Goal: Book appointment/travel/reservation

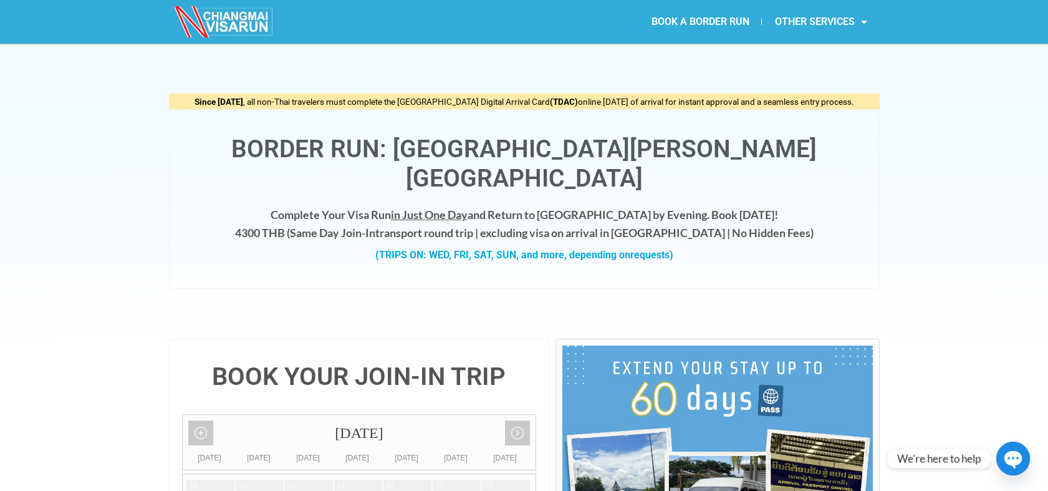
click at [699, 31] on link "BOOK A BORDER RUN" at bounding box center [699, 21] width 123 height 29
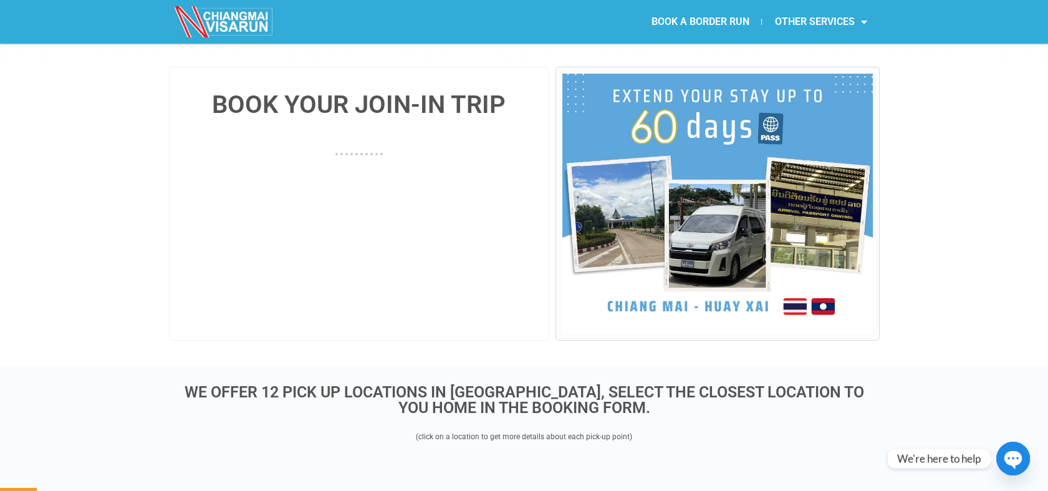
scroll to position [284, 0]
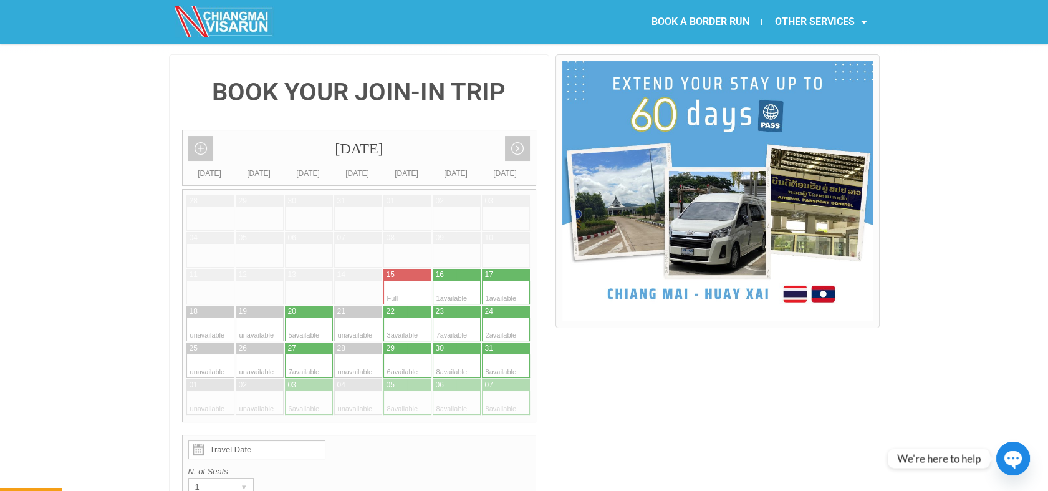
click at [455, 280] on div at bounding box center [445, 292] width 24 height 24
type input "16 August 2025"
radio input "true"
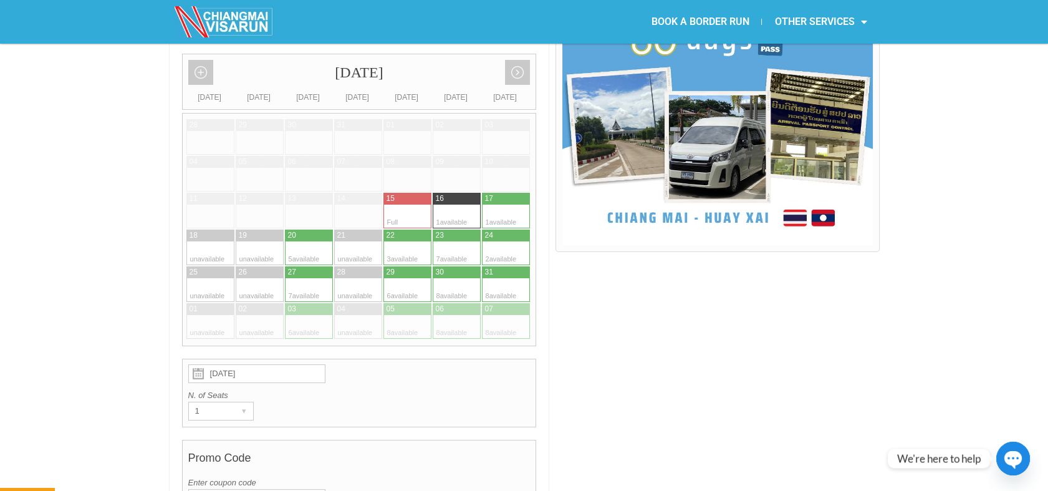
scroll to position [299, 0]
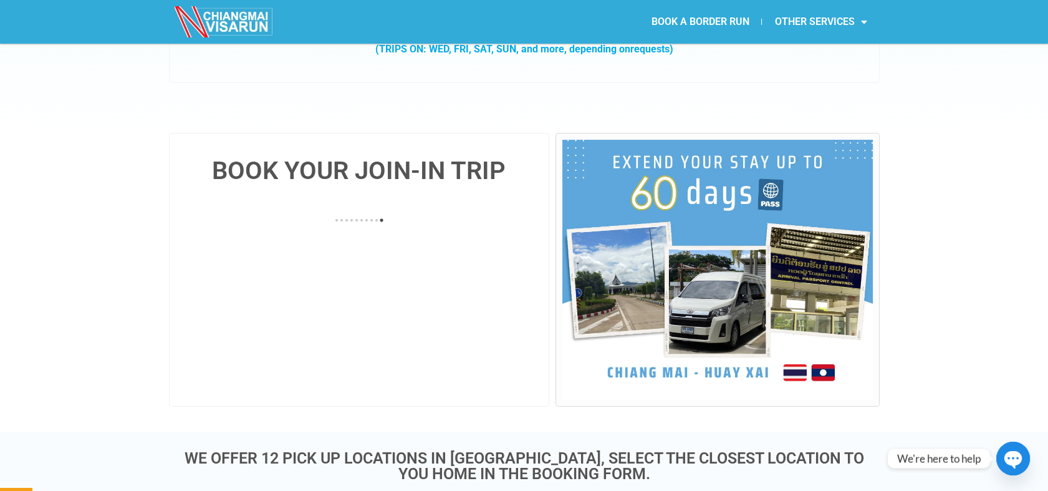
scroll to position [213, 0]
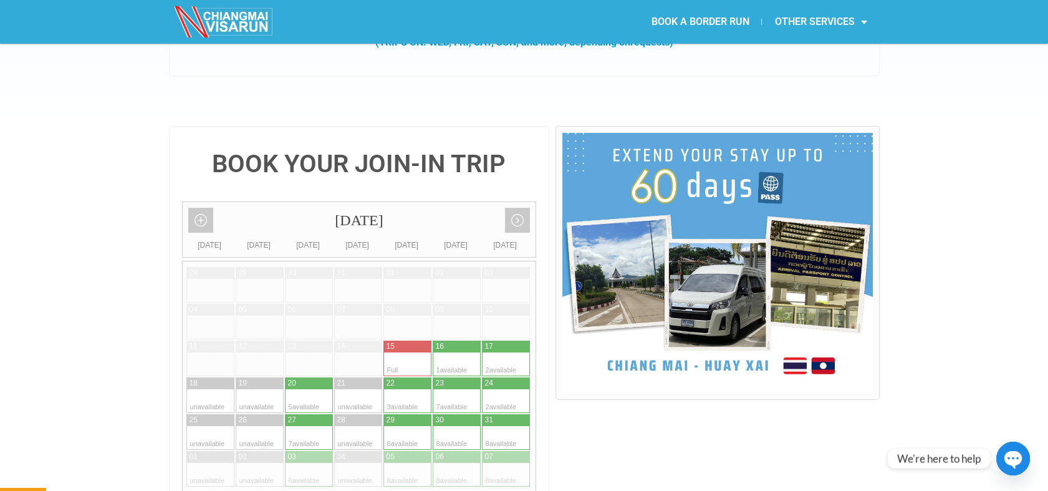
click at [482, 352] on div at bounding box center [494, 364] width 24 height 24
type input "17 August 2025"
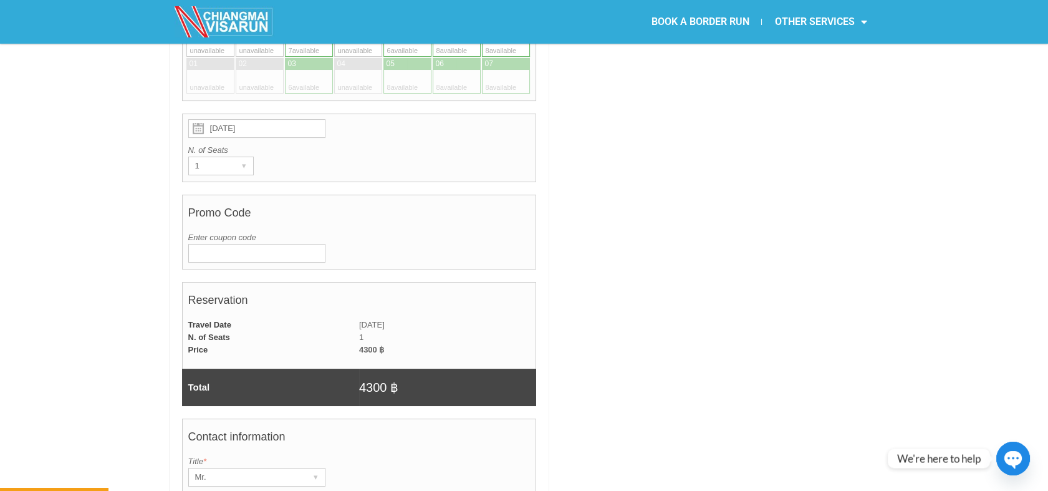
scroll to position [582, 0]
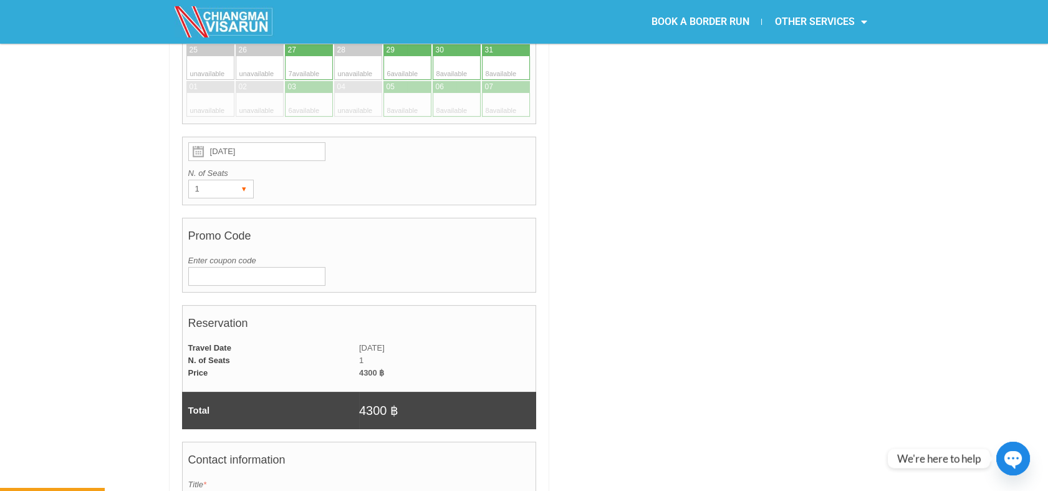
click at [246, 180] on div "▾" at bounding box center [244, 188] width 17 height 17
click at [224, 224] on li "2" at bounding box center [218, 233] width 59 height 19
radio input "true"
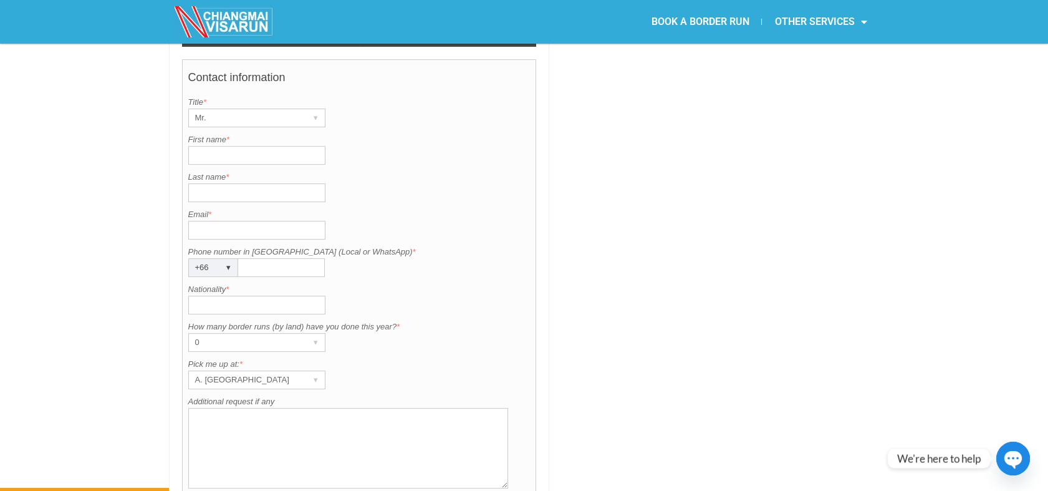
scroll to position [972, 0]
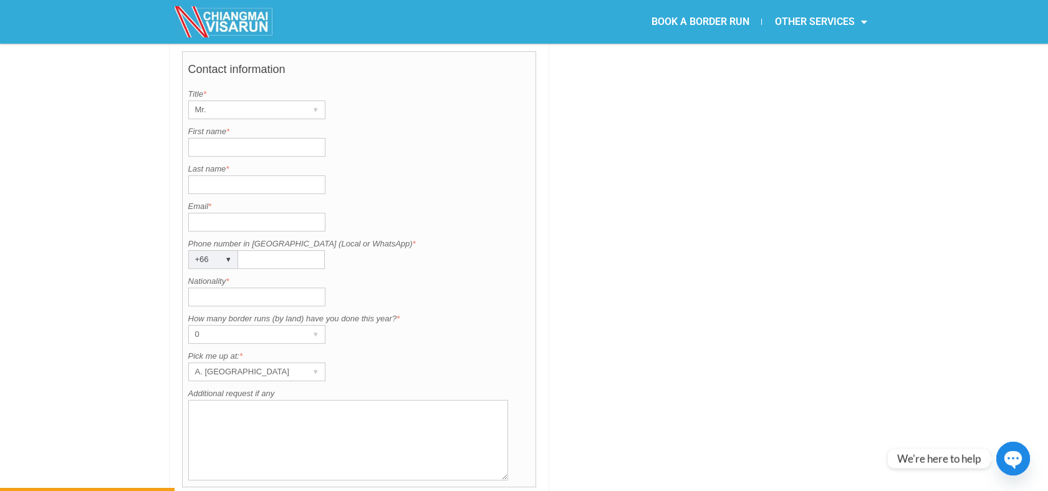
click at [942, 132] on div "BOOK YOUR JOIN-IN TRIP August 2025 Add month view Remove month view Next month …" at bounding box center [524, 15] width 1048 height 1298
click at [273, 363] on div "A. [GEOGRAPHIC_DATA]" at bounding box center [245, 371] width 112 height 17
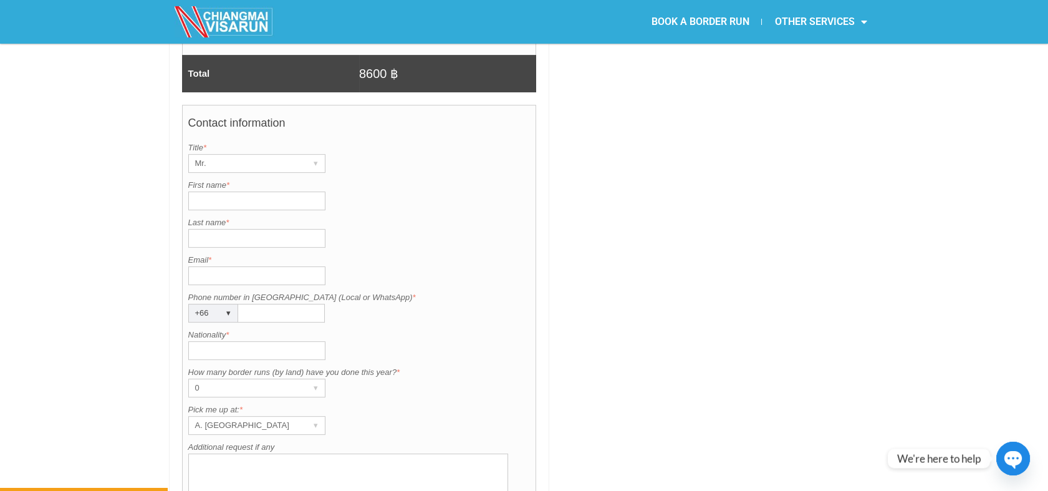
scroll to position [888, 0]
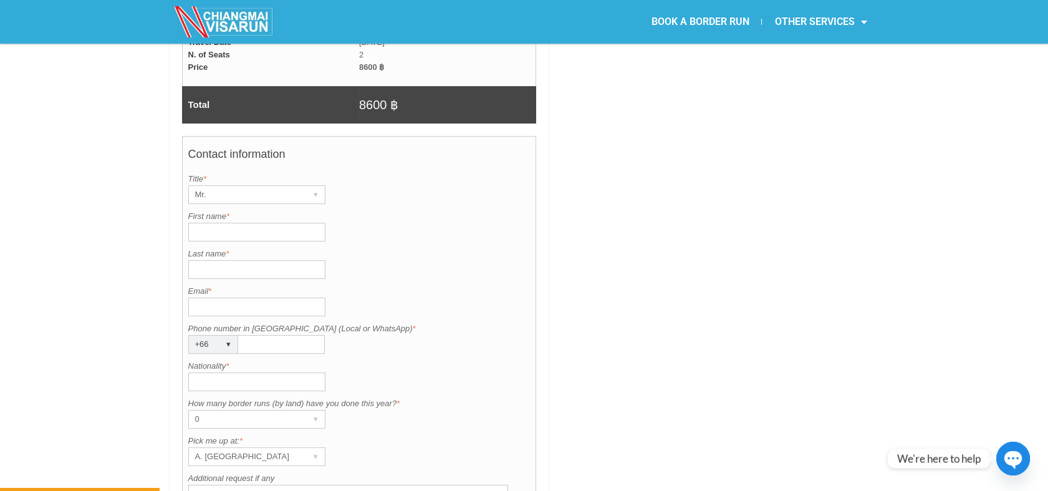
click at [246, 223] on input "First name *" at bounding box center [256, 232] width 137 height 19
type input "Gregory"
click at [209, 260] on input "Last name *" at bounding box center [256, 269] width 137 height 19
type input "Brock"
click at [219, 297] on input "Email *" at bounding box center [256, 306] width 137 height 19
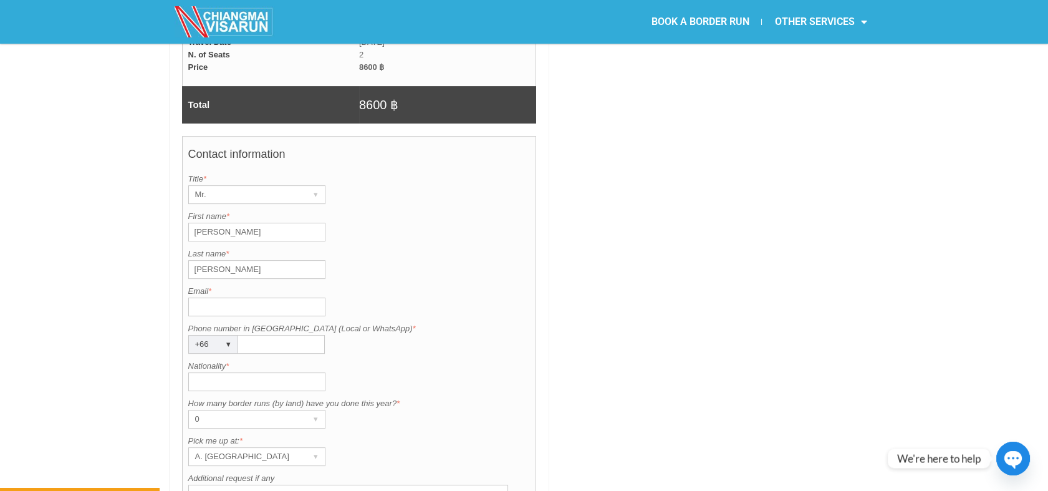
click at [197, 372] on input "Nationality *" at bounding box center [256, 381] width 137 height 19
type input "Australian"
click at [269, 448] on div "A. [GEOGRAPHIC_DATA]" at bounding box center [245, 456] width 112 height 17
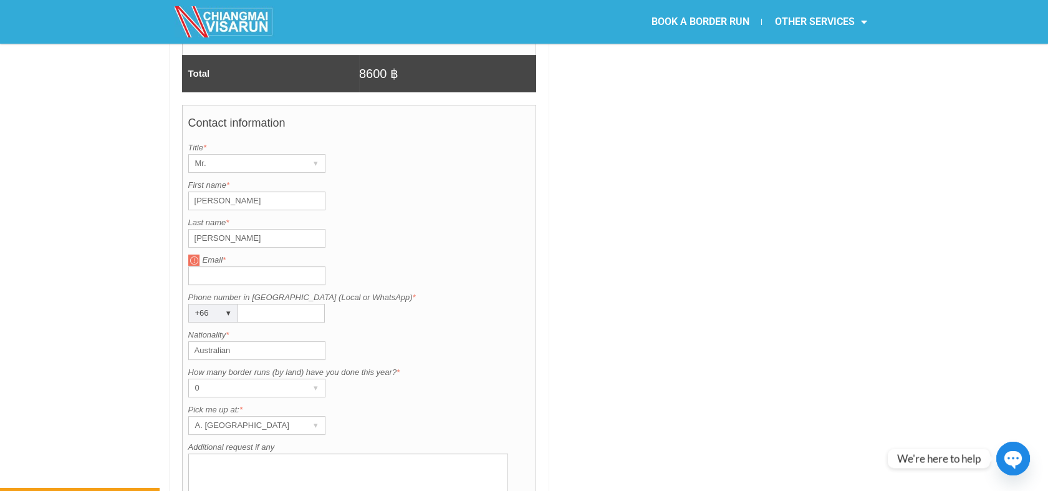
scroll to position [926, 0]
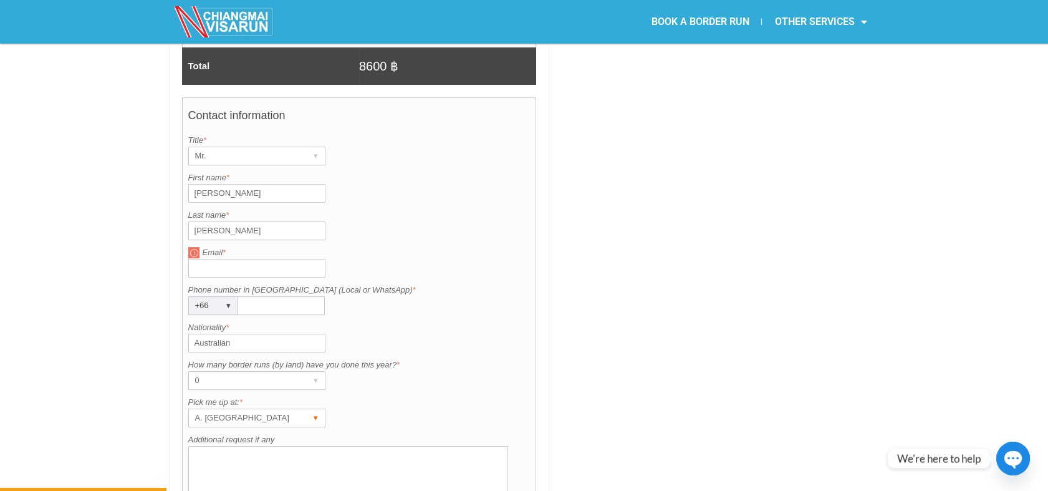
click at [264, 409] on div "A. [GEOGRAPHIC_DATA]" at bounding box center [245, 417] width 112 height 17
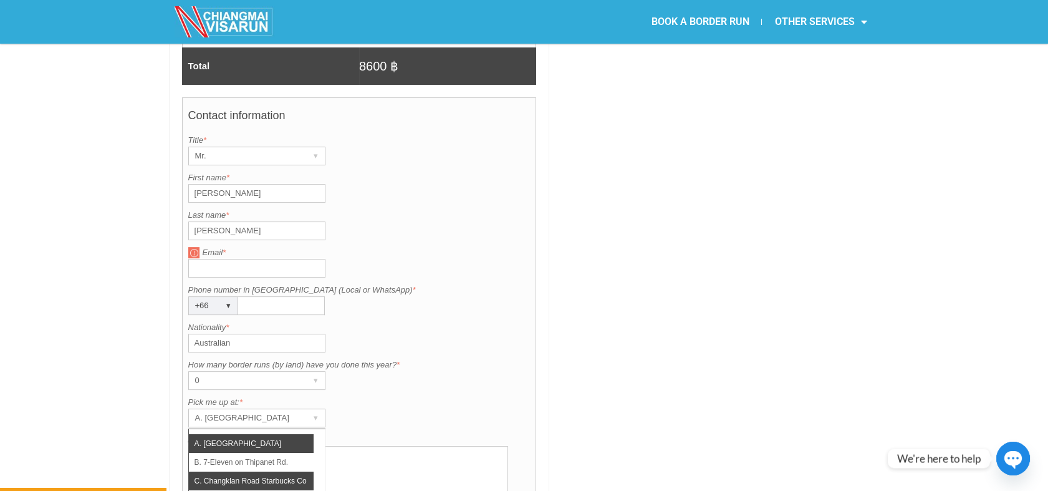
click at [256, 471] on li "C. Changklan Road Starbucks Coffee" at bounding box center [251, 480] width 125 height 19
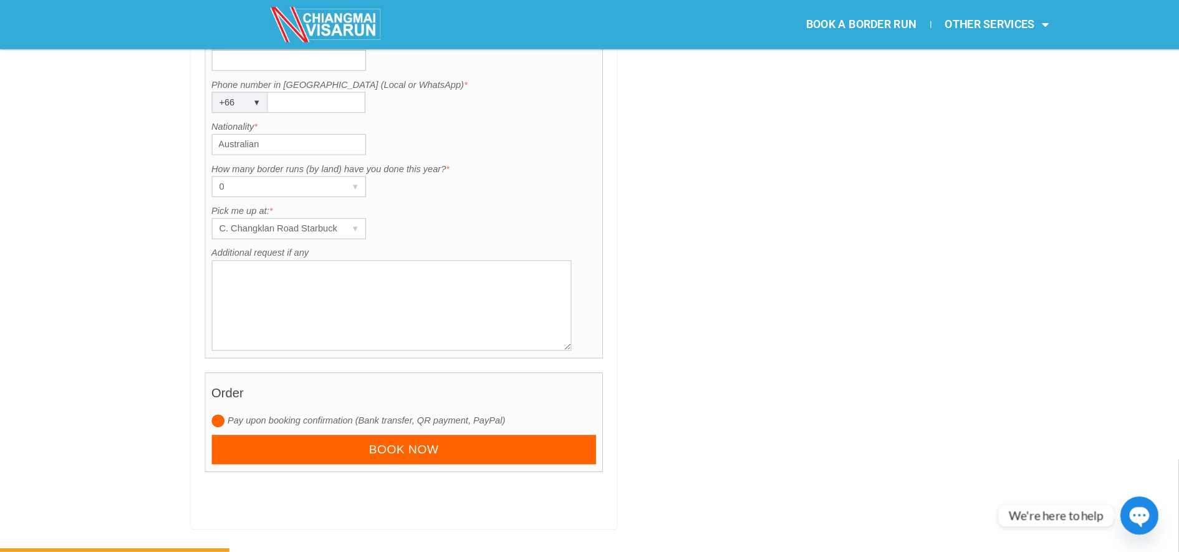
scroll to position [1126, 0]
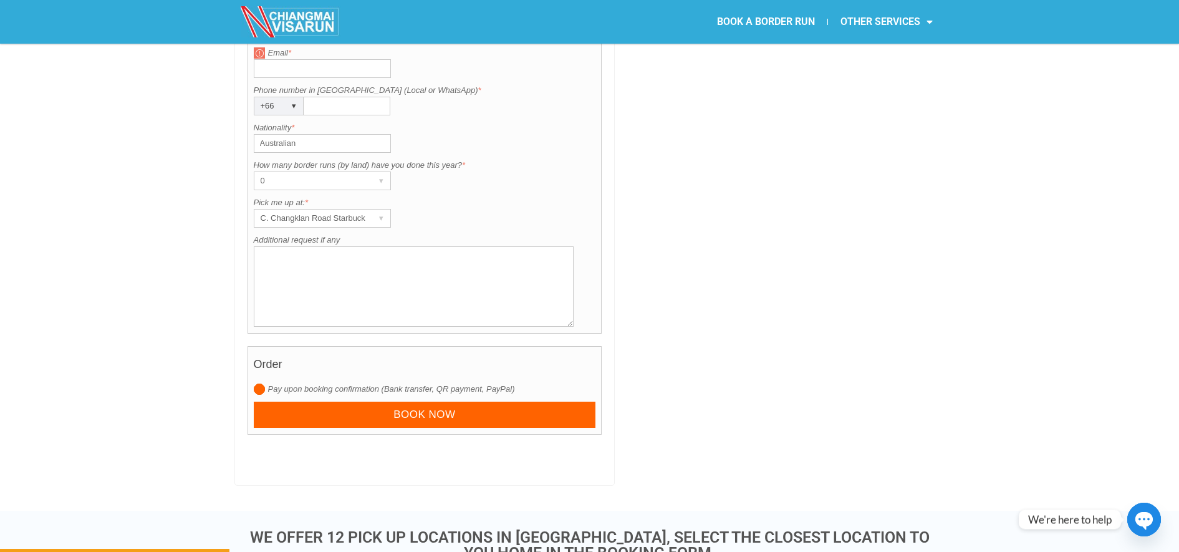
click at [385, 246] on textarea "Additional request if any" at bounding box center [414, 286] width 320 height 80
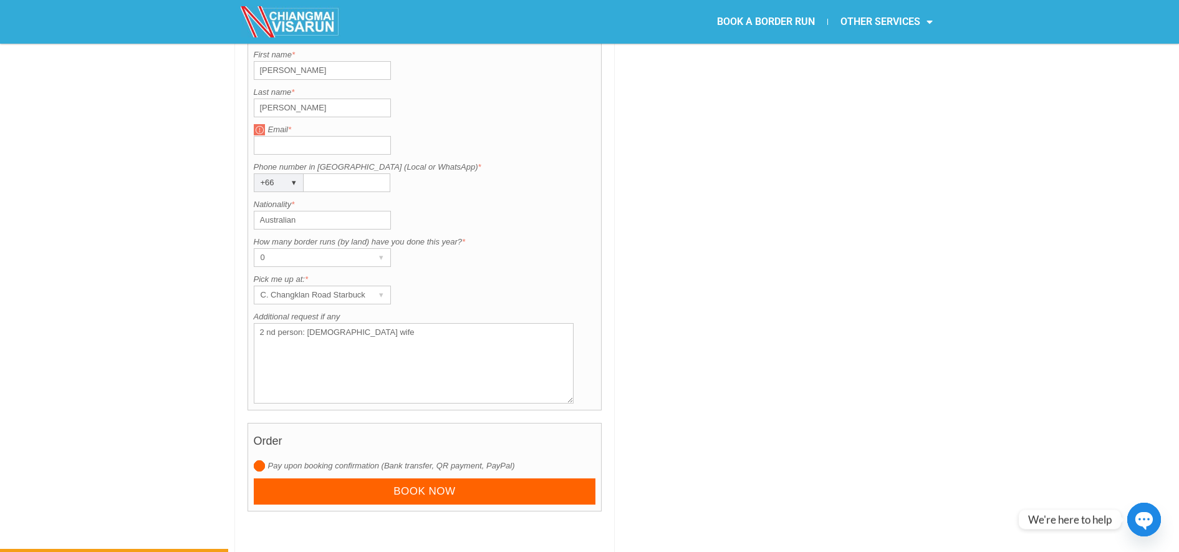
scroll to position [1042, 0]
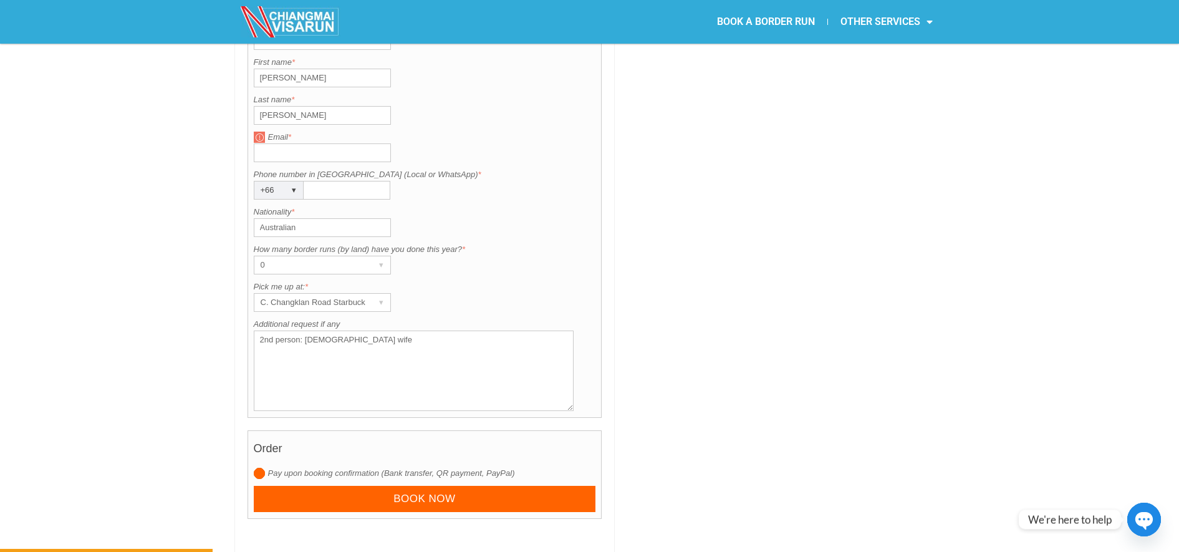
type textarea "2nd person: Thai wife"
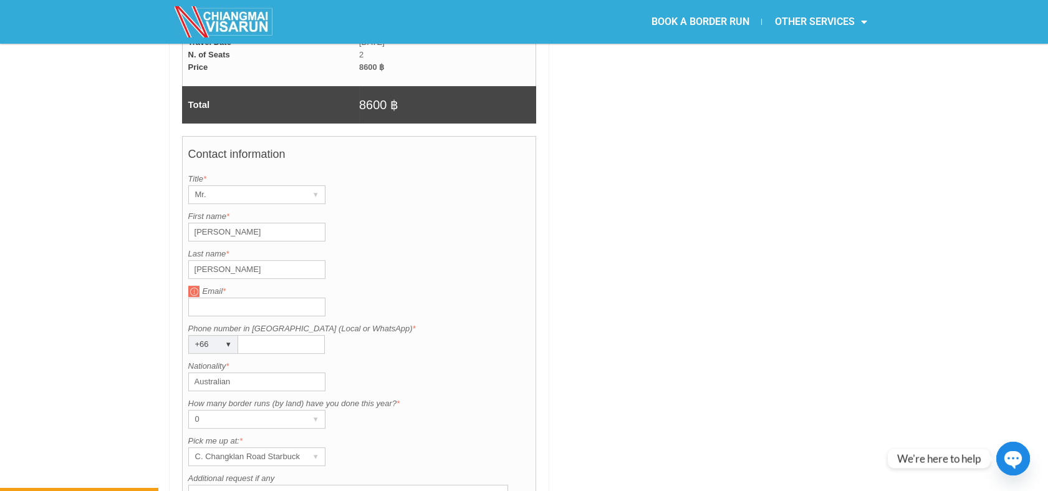
scroll to position [895, 0]
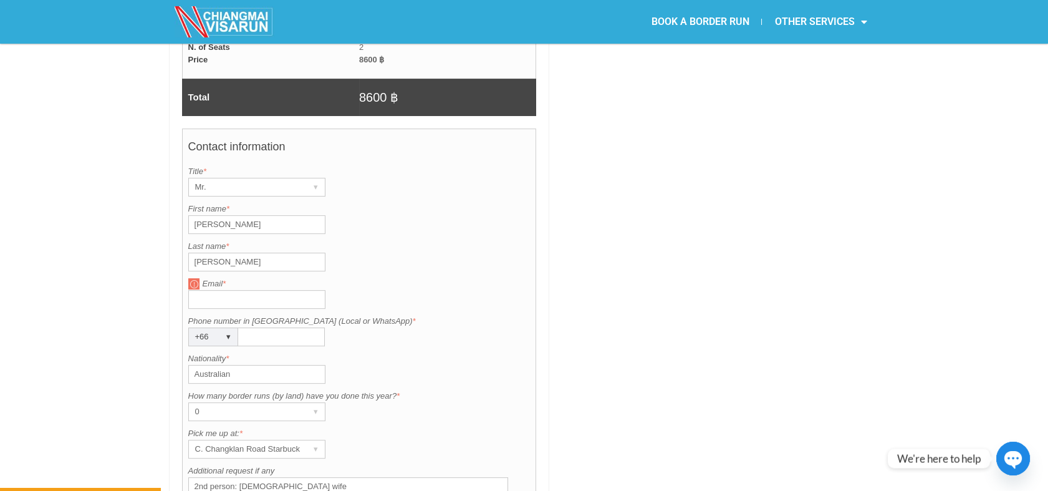
click at [197, 290] on input "Email *" at bounding box center [256, 299] width 137 height 19
type input "gbrock1405@gmail.com"
click at [254, 327] on input "Phone number in Thailand (Local or WhatsApp) *" at bounding box center [281, 336] width 87 height 19
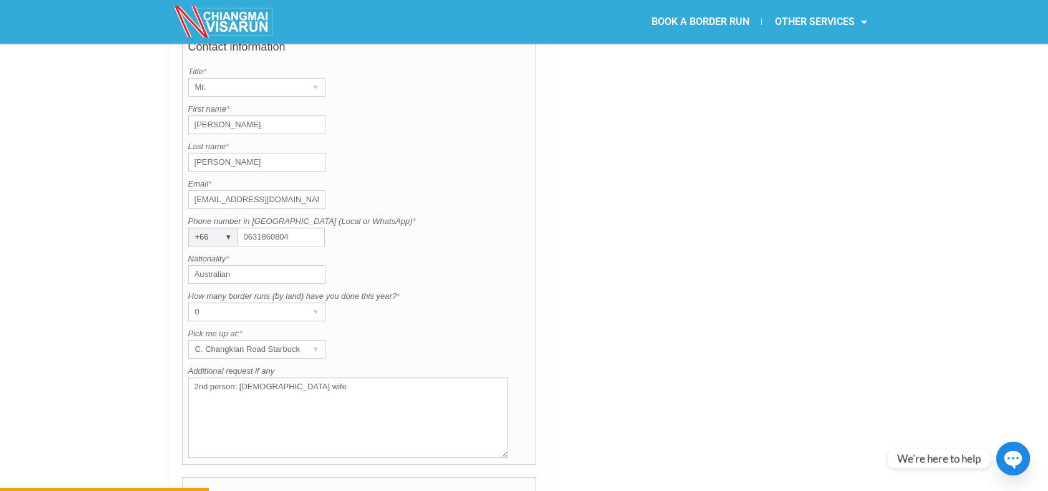
scroll to position [1163, 0]
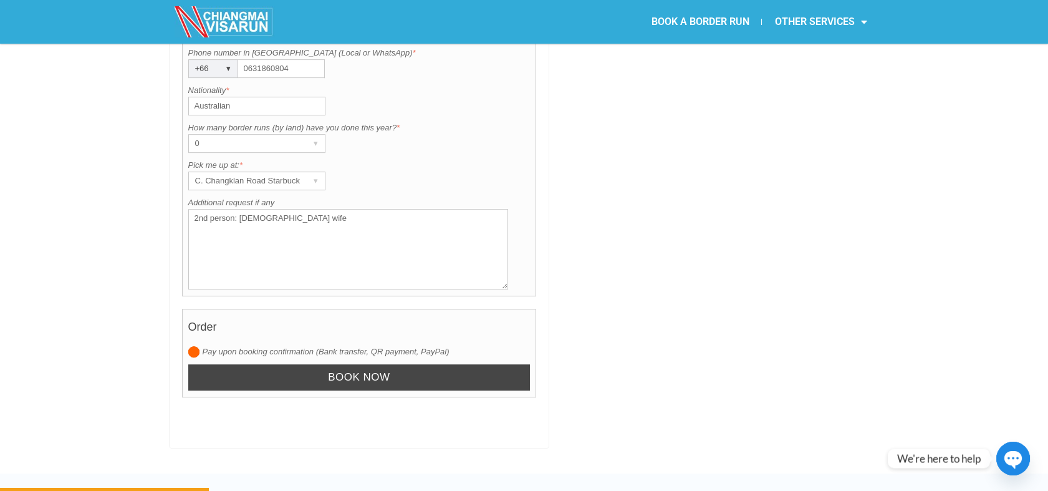
type input "0631860804"
click at [439, 364] on input "Book now" at bounding box center [359, 377] width 342 height 27
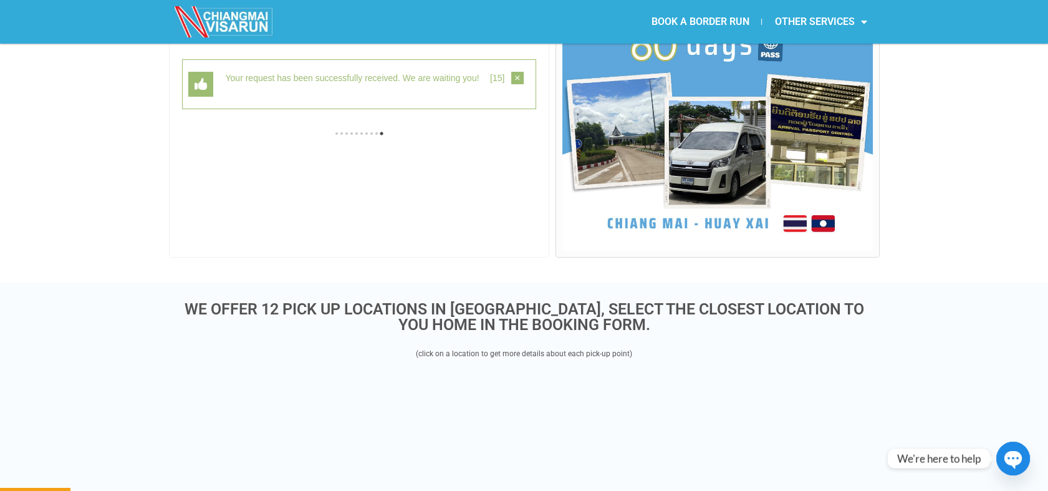
scroll to position [322, 0]
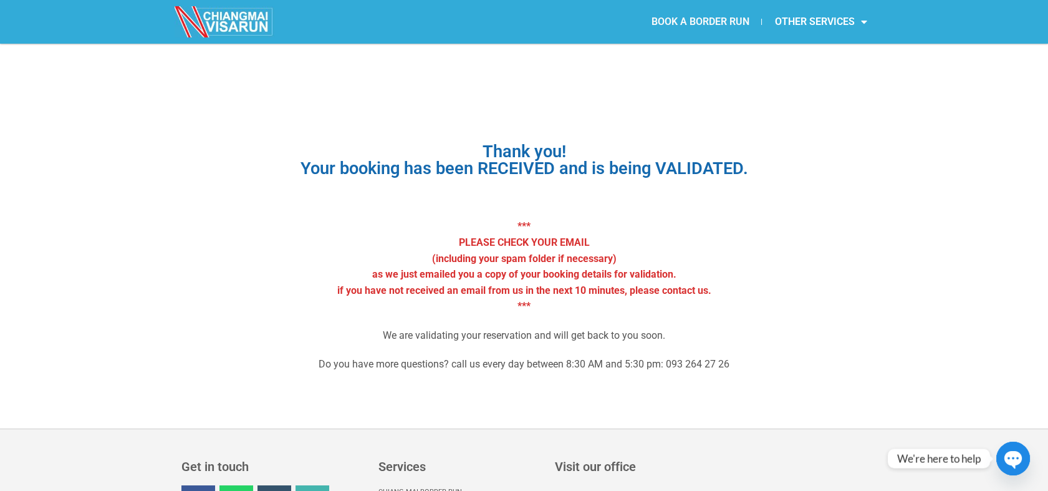
click at [678, 12] on link "BOOK A BORDER RUN" at bounding box center [699, 21] width 123 height 29
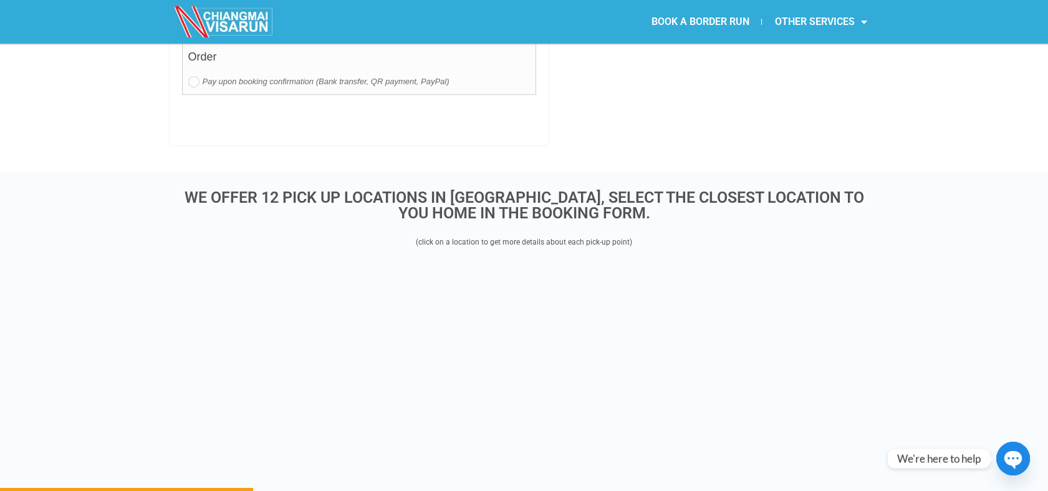
scroll to position [1470, 0]
